Goal: Browse casually

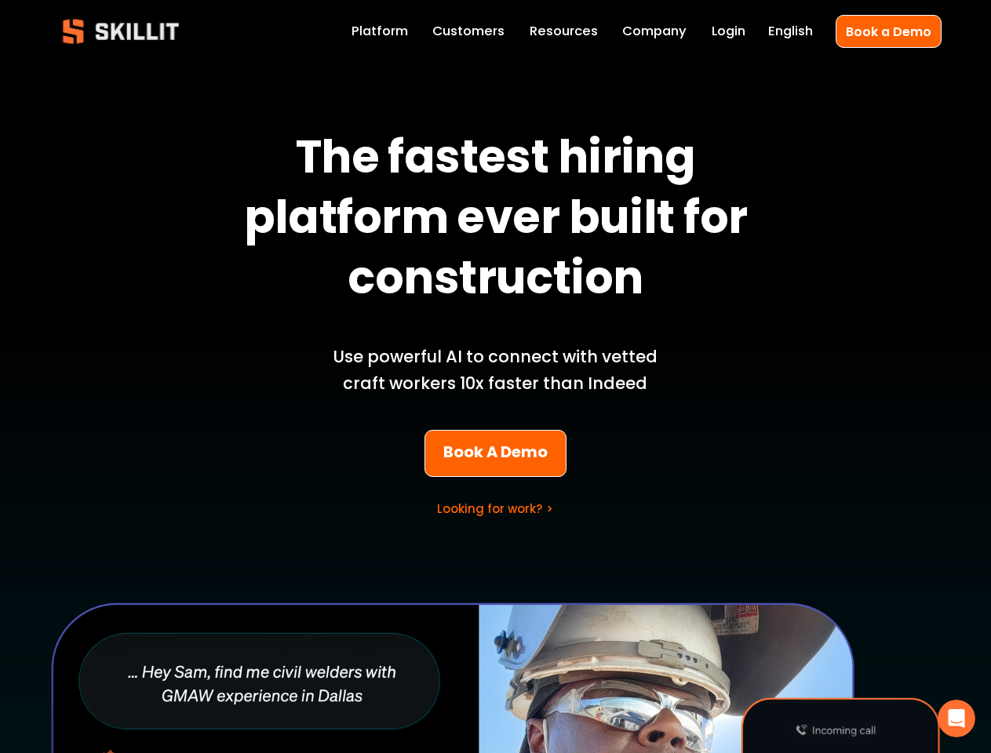
click at [495, 377] on p "Use powerful AI to connect with vetted craft workers 10x faster than Indeed" at bounding box center [495, 370] width 366 height 53
click at [956, 719] on icon "Open Intercom Messenger" at bounding box center [957, 719] width 26 height 26
